Goal: Information Seeking & Learning: Learn about a topic

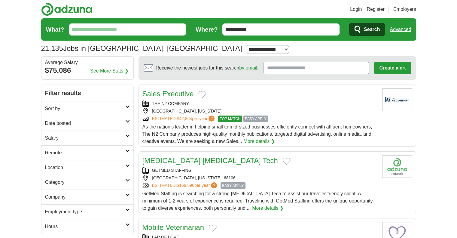
click at [153, 37] on form "What? Where? ********* Search Advanced" at bounding box center [228, 29] width 375 height 22
click at [151, 27] on input "What?" at bounding box center [127, 29] width 117 height 12
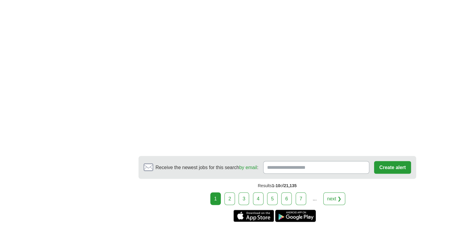
scroll to position [1021, 0]
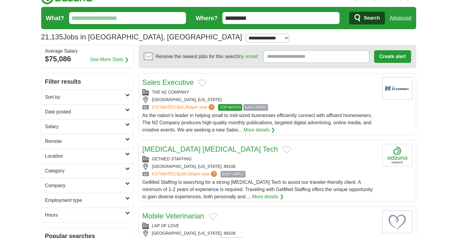
scroll to position [0, 0]
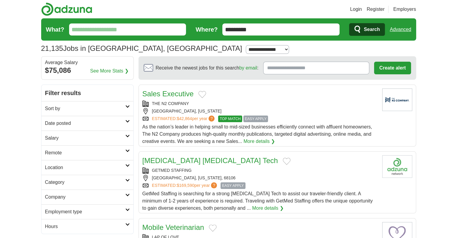
click at [62, 181] on h2 "Category" at bounding box center [85, 181] width 80 height 7
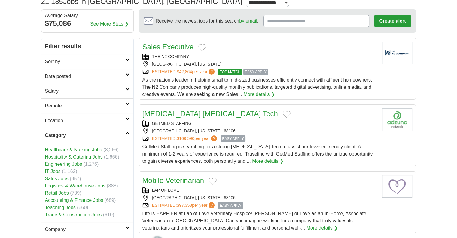
scroll to position [60, 0]
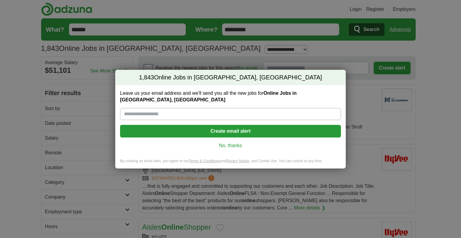
click at [232, 142] on link "No, thanks" at bounding box center [230, 145] width 211 height 7
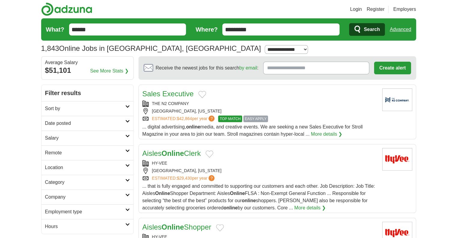
click at [365, 33] on span "Search" at bounding box center [372, 29] width 16 height 12
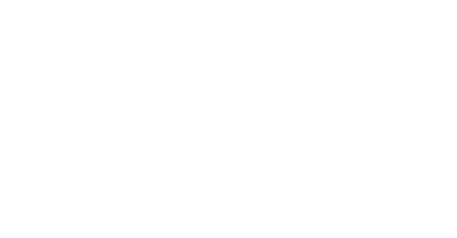
scroll to position [901, 0]
